Goal: Task Accomplishment & Management: Use online tool/utility

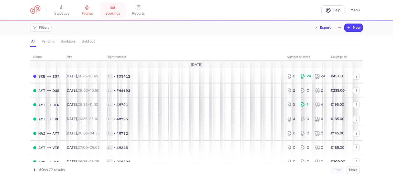
click at [115, 10] on link "bookings" at bounding box center [113, 10] width 26 height 11
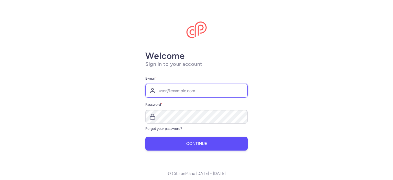
type input "[PERSON_NAME][EMAIL_ADDRESS][DOMAIN_NAME]"
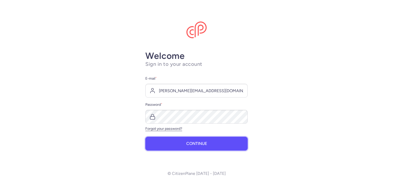
click at [194, 144] on span "Continue" at bounding box center [196, 143] width 21 height 5
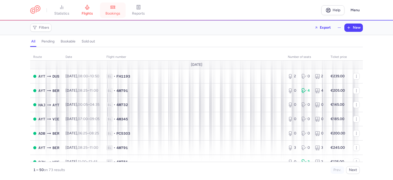
click at [116, 12] on span "bookings" at bounding box center [112, 13] width 15 height 5
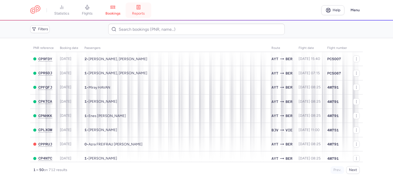
click at [140, 12] on span "reports" at bounding box center [138, 13] width 13 height 5
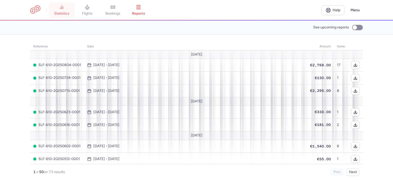
click at [62, 12] on span "statistics" at bounding box center [61, 13] width 15 height 5
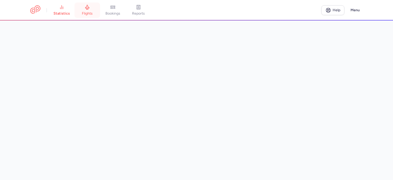
click at [86, 12] on span "flights" at bounding box center [87, 13] width 11 height 5
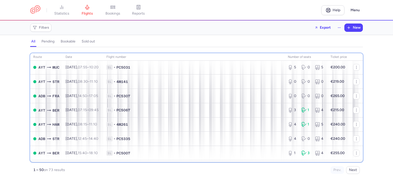
scroll to position [121, 0]
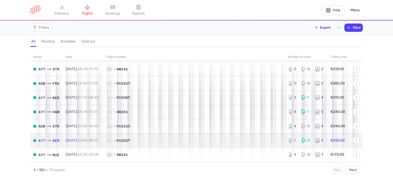
click at [202, 143] on span "1L • PC5007" at bounding box center [193, 140] width 175 height 5
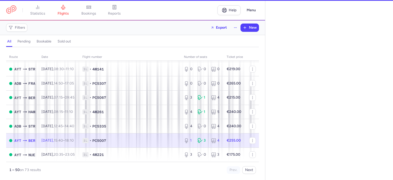
select select "days"
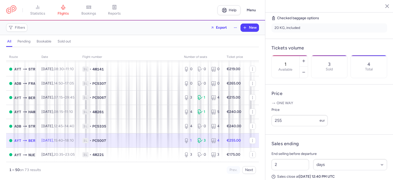
scroll to position [134, 0]
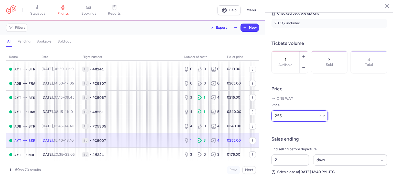
click at [280, 121] on input "255" at bounding box center [299, 115] width 56 height 11
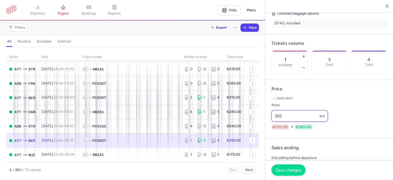
type input "265"
click at [289, 170] on span "Save changes" at bounding box center [288, 169] width 25 height 5
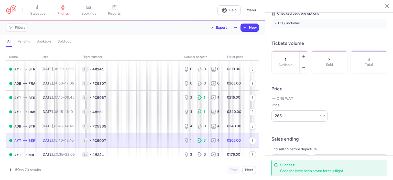
click at [382, 7] on line "button" at bounding box center [383, 6] width 3 height 3
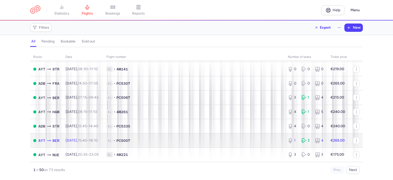
click at [179, 143] on span "1L • PC5007" at bounding box center [193, 140] width 175 height 5
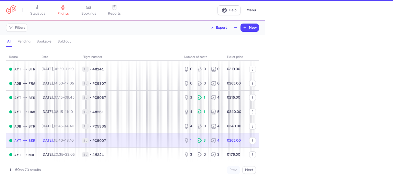
select select "days"
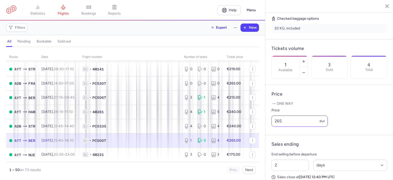
scroll to position [128, 0]
click at [278, 128] on input "265" at bounding box center [299, 121] width 56 height 11
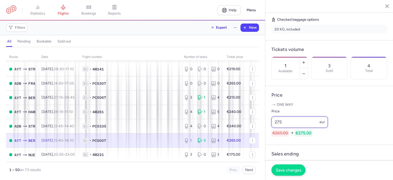
type input "275"
click at [286, 167] on button "Save changes" at bounding box center [288, 169] width 34 height 11
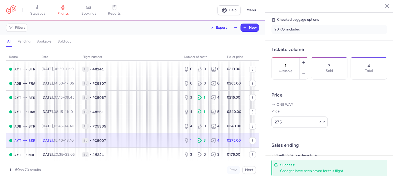
click at [384, 5] on icon "button" at bounding box center [382, 5] width 5 height 5
